Goal: Information Seeking & Learning: Learn about a topic

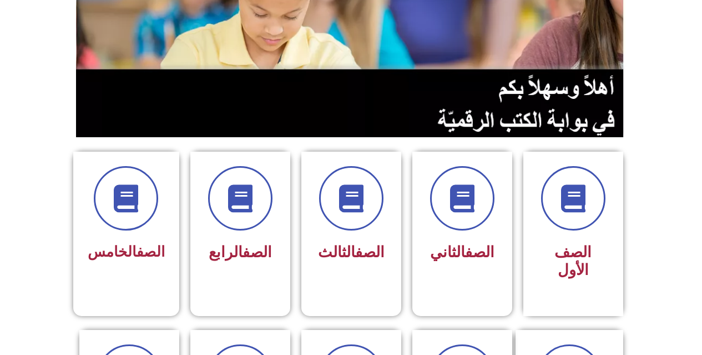
scroll to position [167, 0]
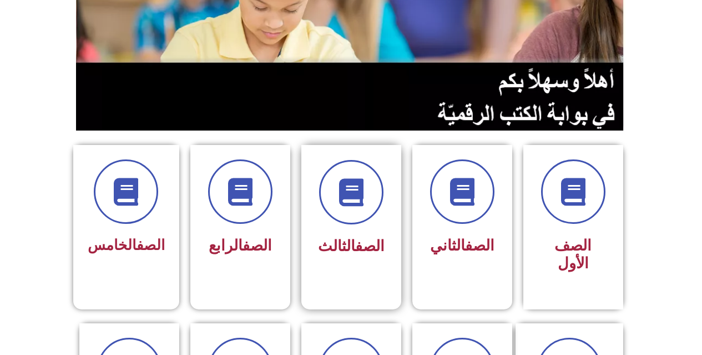
click at [355, 234] on div "الصف الثالث" at bounding box center [352, 247] width 70 height 28
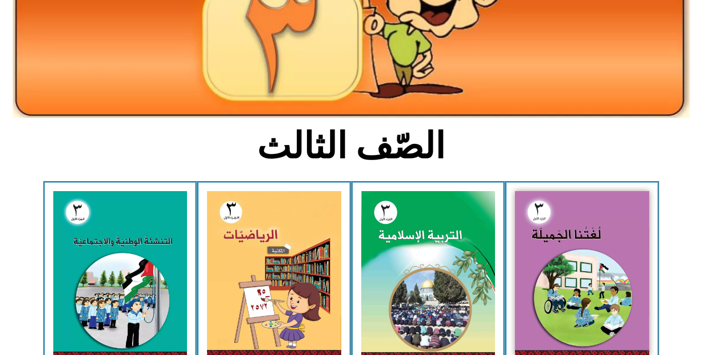
scroll to position [167, 0]
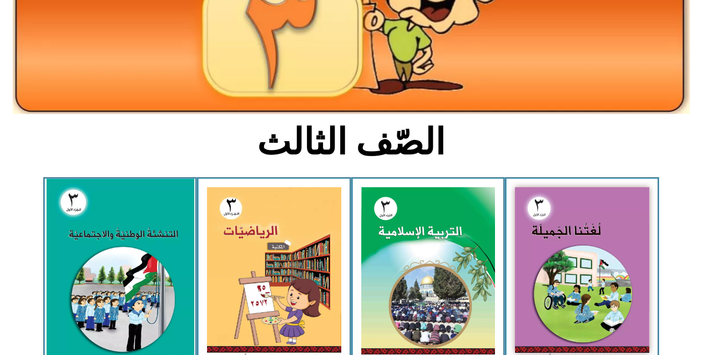
click at [137, 324] on img at bounding box center [120, 271] width 148 height 184
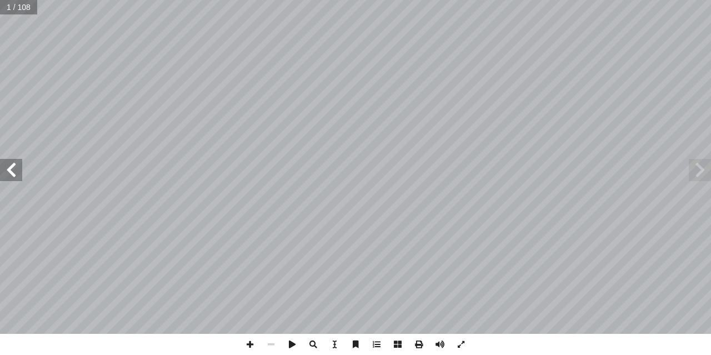
click at [17, 177] on span at bounding box center [11, 170] width 22 height 22
click at [17, 172] on span at bounding box center [11, 170] width 22 height 22
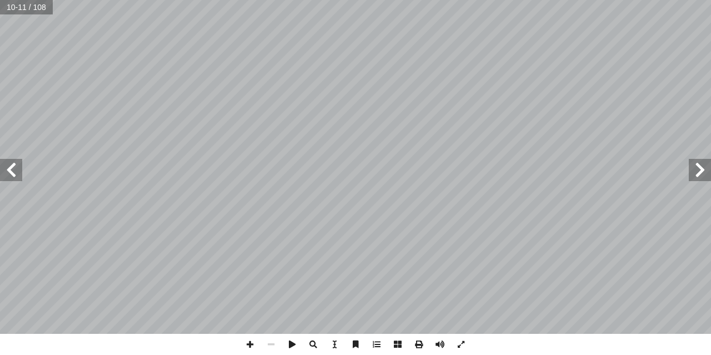
click at [17, 172] on span at bounding box center [11, 170] width 22 height 22
click at [6, 174] on span at bounding box center [11, 170] width 22 height 22
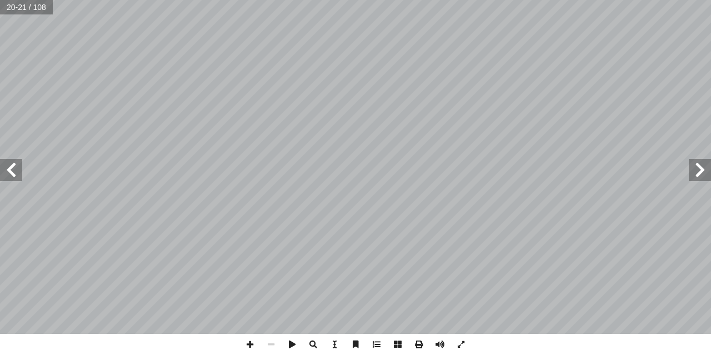
click at [12, 178] on span at bounding box center [11, 170] width 22 height 22
click at [13, 168] on span at bounding box center [11, 170] width 22 height 22
click at [12, 166] on span at bounding box center [11, 170] width 22 height 22
click at [11, 166] on span at bounding box center [11, 170] width 22 height 22
click at [9, 164] on span at bounding box center [11, 170] width 22 height 22
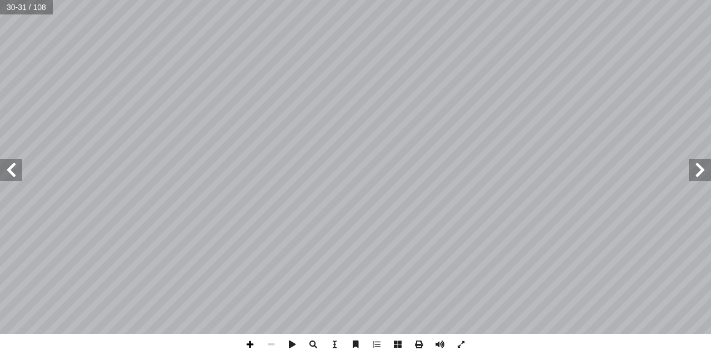
click at [244, 339] on span at bounding box center [249, 344] width 21 height 21
click at [18, 169] on span at bounding box center [11, 170] width 22 height 22
